Goal: Communication & Community: Connect with others

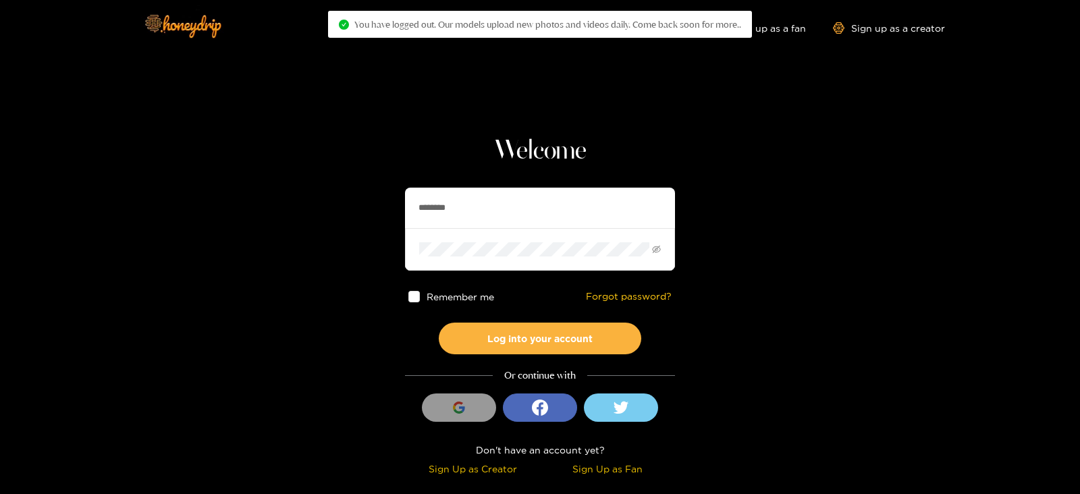
drag, startPoint x: 524, startPoint y: 197, endPoint x: 317, endPoint y: 213, distance: 207.9
click at [317, 213] on section "Welcome ******** Remember me Forgot password? Log into your account Or continue…" at bounding box center [540, 240] width 1080 height 480
type input "*********"
click at [439, 323] on button "Log into your account" at bounding box center [540, 339] width 203 height 32
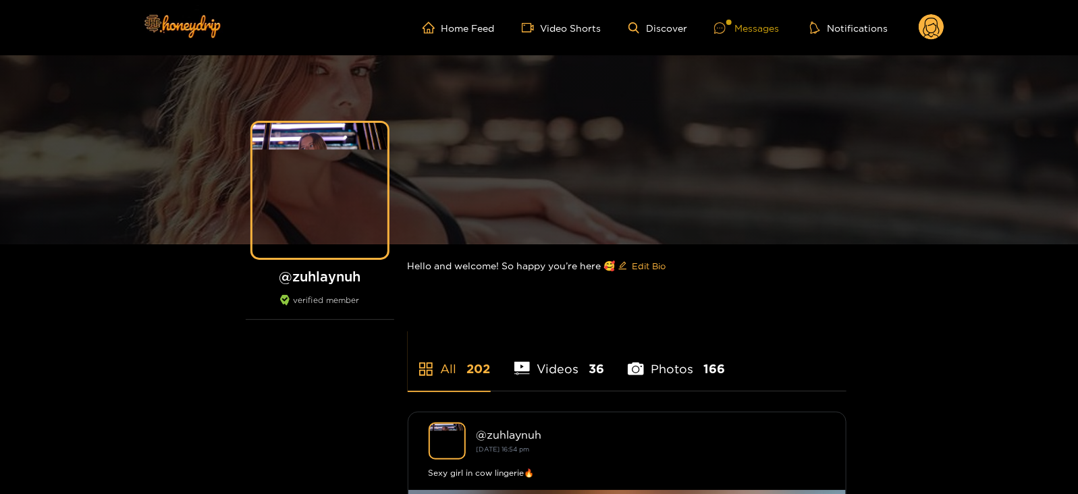
click at [729, 20] on div at bounding box center [728, 22] width 5 height 5
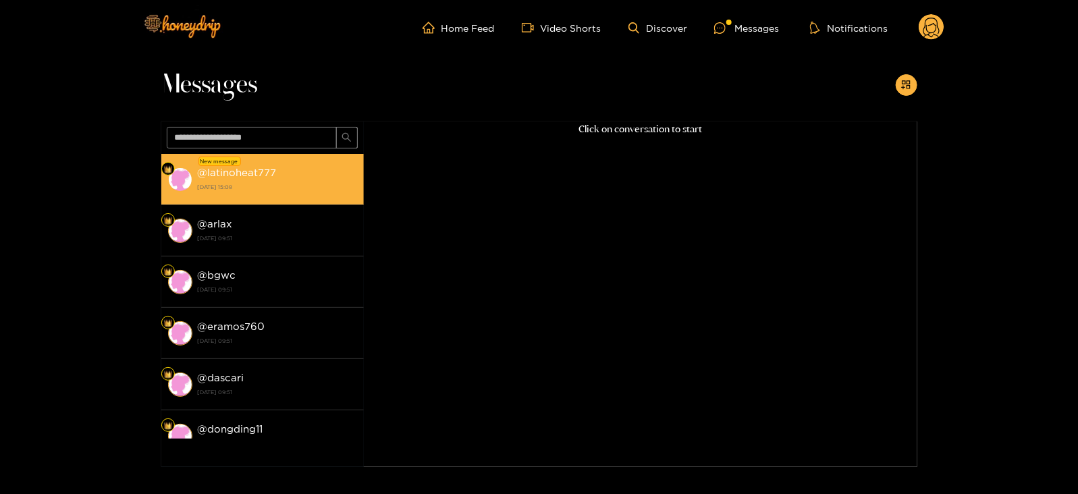
click at [338, 167] on div "@ latinoheat777 16 September 2025 15:08" at bounding box center [277, 179] width 159 height 30
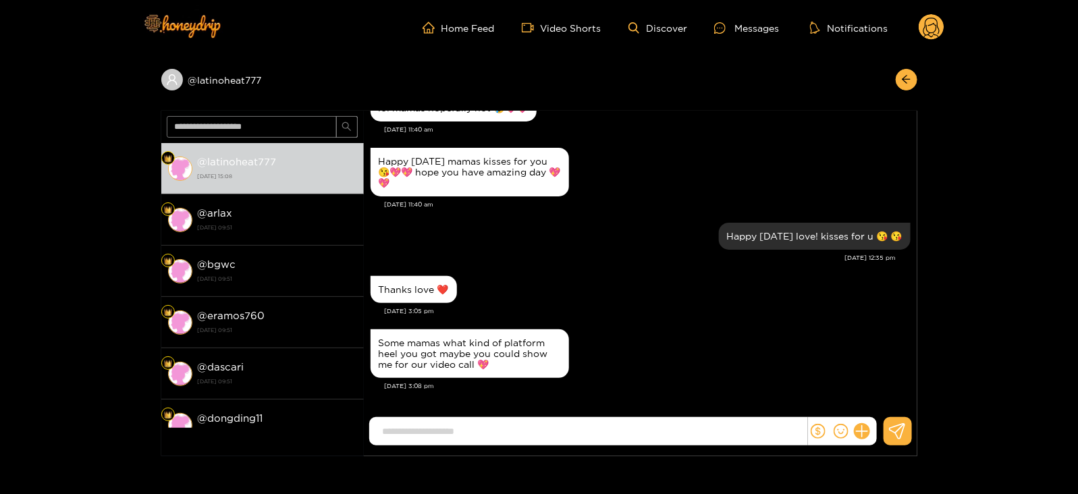
scroll to position [1243, 0]
click at [650, 190] on div "Happy Tuesday mamas kisses for you 😘💖💖 hope you have amazing day 💖💖" at bounding box center [641, 171] width 540 height 55
click at [20, 51] on header "Home Feed Video Shorts Discover Messages Notifications 0" at bounding box center [539, 27] width 1078 height 55
click at [930, 34] on circle at bounding box center [932, 27] width 26 height 26
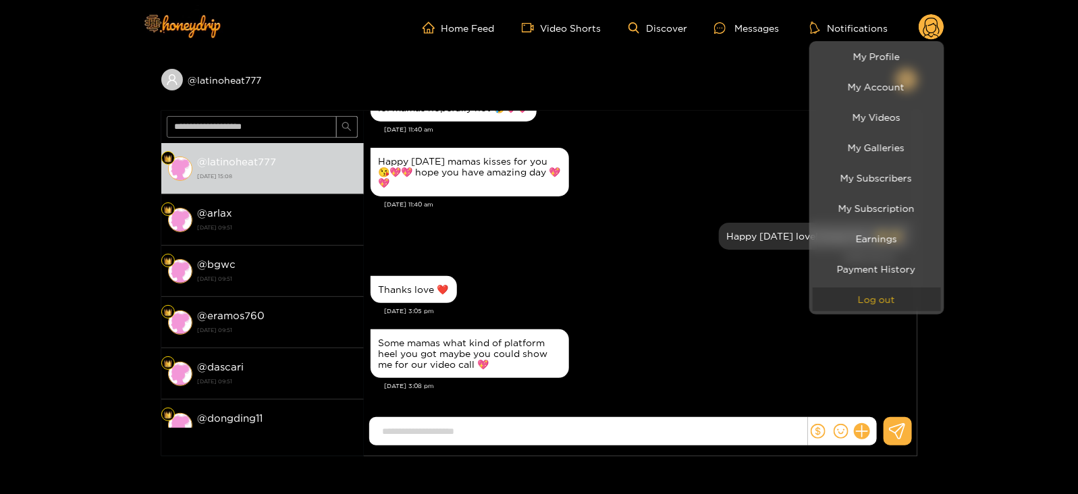
click at [854, 297] on button "Log out" at bounding box center [877, 300] width 128 height 24
